Goal: Check status: Check status

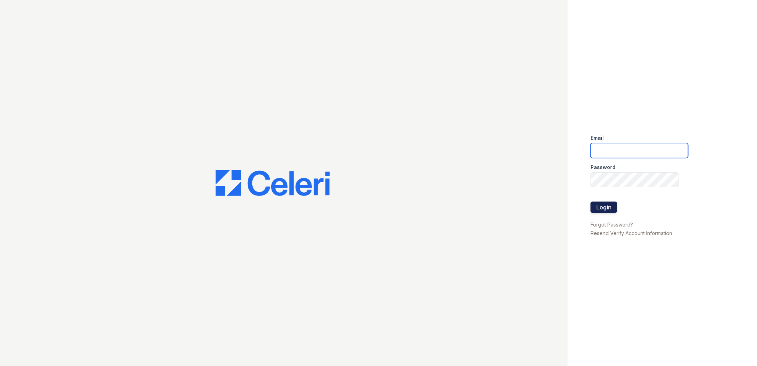
type input "tdeltoro@trinity-pm.com"
click at [606, 205] on button "Login" at bounding box center [604, 206] width 27 height 11
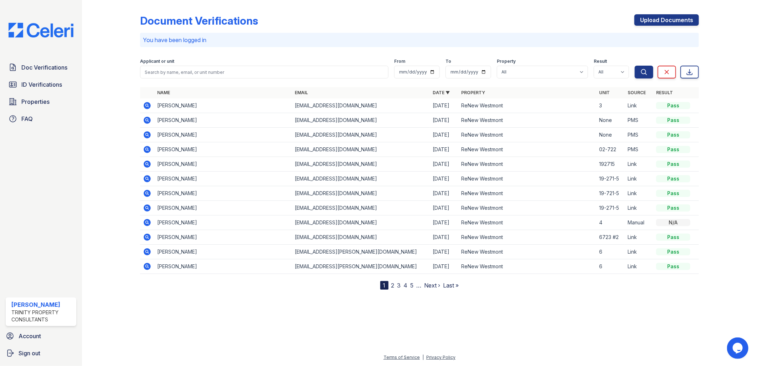
click at [307, 327] on div at bounding box center [419, 327] width 652 height 52
click at [45, 62] on link "Doc Verifications" at bounding box center [41, 67] width 71 height 14
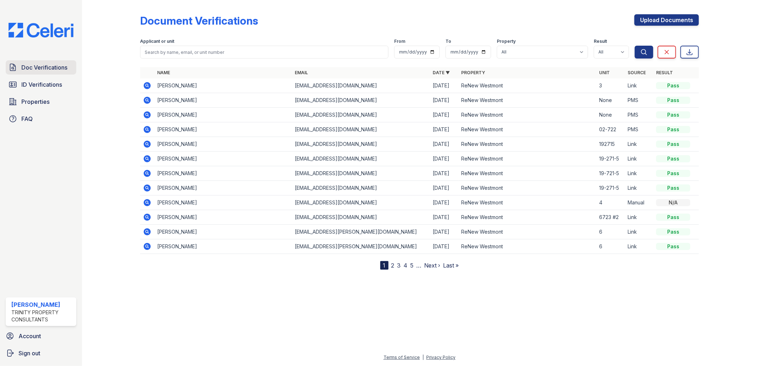
click at [51, 62] on link "Doc Verifications" at bounding box center [41, 67] width 71 height 14
click at [146, 216] on icon at bounding box center [147, 217] width 9 height 9
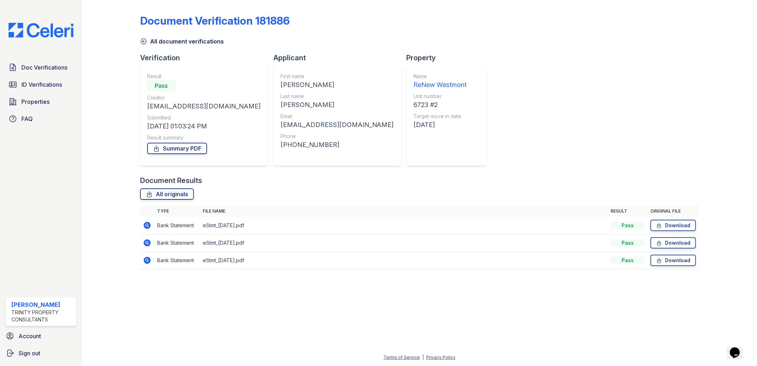
click at [145, 225] on icon at bounding box center [147, 225] width 7 height 7
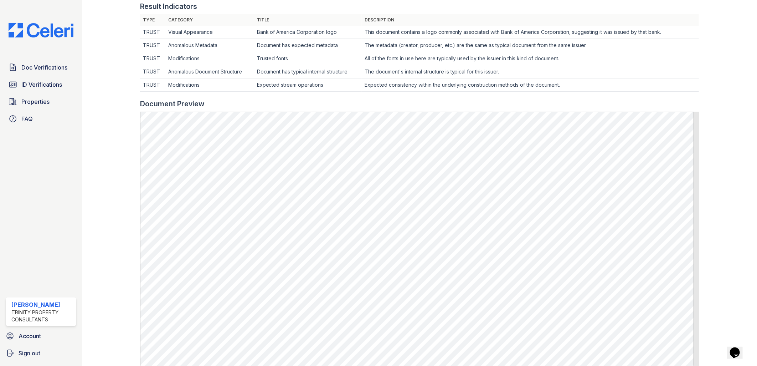
scroll to position [355, 0]
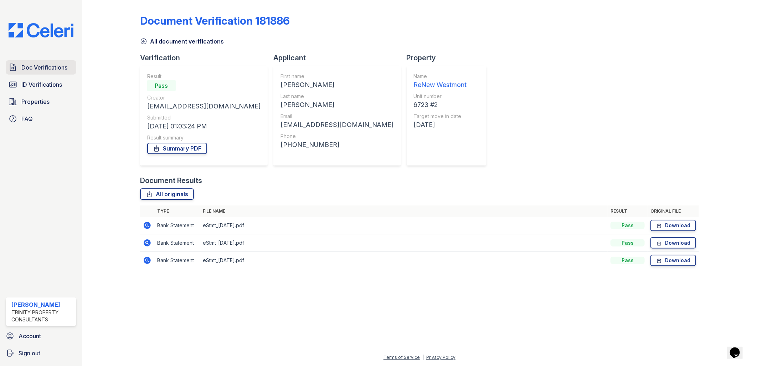
click at [58, 67] on span "Doc Verifications" at bounding box center [44, 67] width 46 height 9
